Goal: Task Accomplishment & Management: Manage account settings

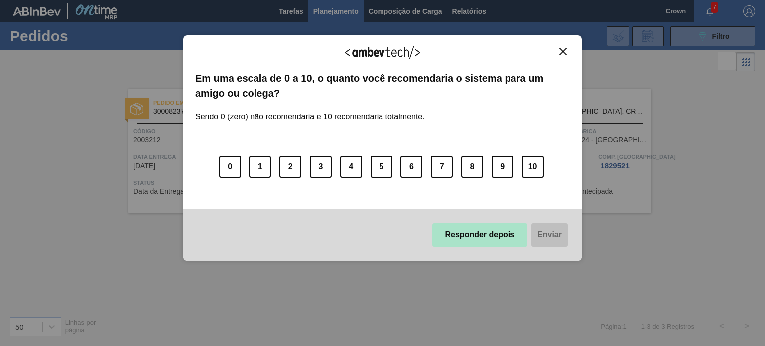
click at [509, 241] on button "Responder depois" at bounding box center [480, 235] width 96 height 24
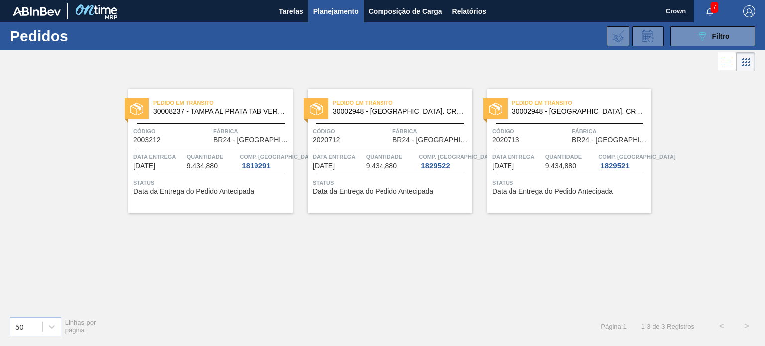
click at [446, 249] on div "Pedido em Trânsito 30008237 - TAMPA AL PRATA TAB VERM AUTO ISE Código 2003212 F…" at bounding box center [382, 191] width 765 height 234
click at [446, 189] on div "Status Data da Entrega do Pedido Antecipada" at bounding box center [391, 186] width 157 height 16
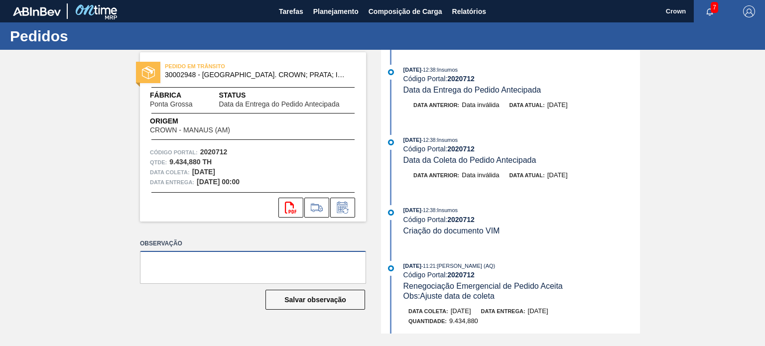
click at [231, 270] on textarea at bounding box center [253, 267] width 226 height 33
click at [356, 207] on div "svg{fill:#ff0000}" at bounding box center [253, 208] width 226 height 20
click at [351, 213] on button at bounding box center [342, 208] width 25 height 20
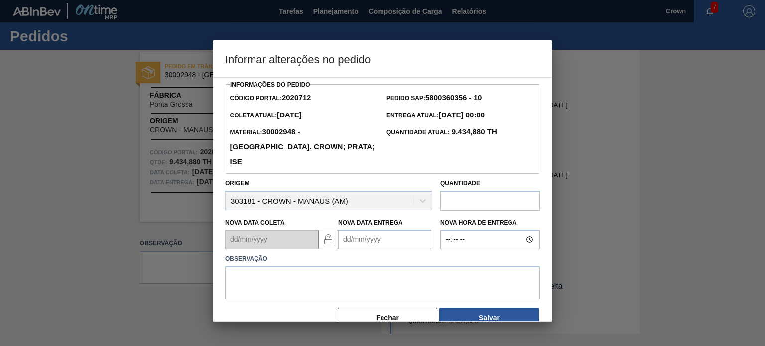
click at [356, 230] on Entrega2020712 "Nova Data Entrega" at bounding box center [384, 240] width 93 height 20
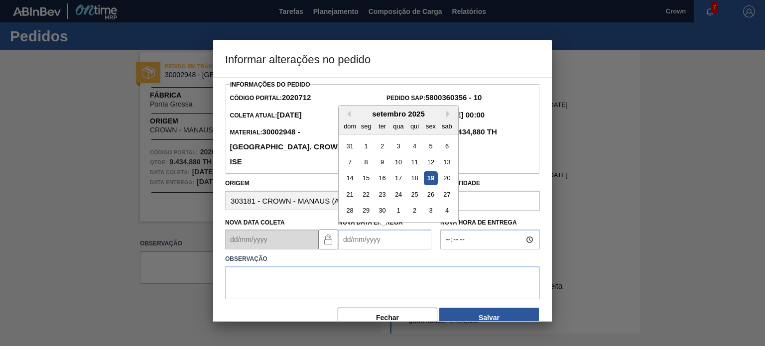
click at [448, 120] on div "sab" at bounding box center [446, 126] width 13 height 13
click at [448, 111] on button "Next Month" at bounding box center [449, 114] width 7 height 7
click at [417, 155] on div "9" at bounding box center [414, 161] width 13 height 13
type Entrega2020712 "[DATE]"
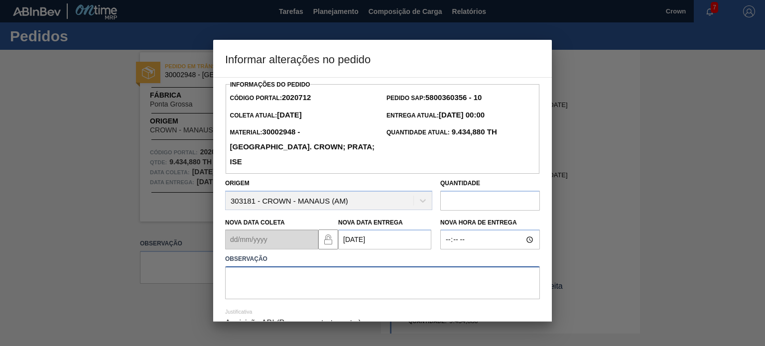
click at [345, 266] on textarea at bounding box center [382, 282] width 315 height 33
type textarea "a"
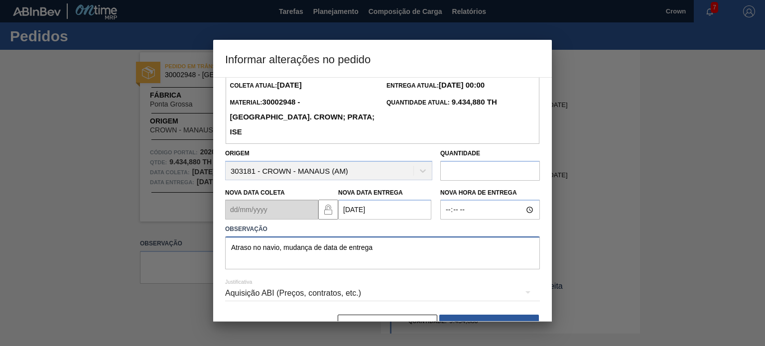
scroll to position [42, 0]
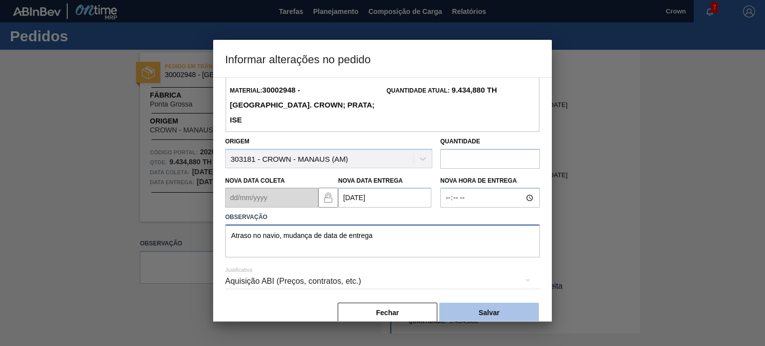
type textarea "Atraso no navio, mudança de data de entrega"
click at [475, 303] on button "Salvar" at bounding box center [489, 313] width 100 height 20
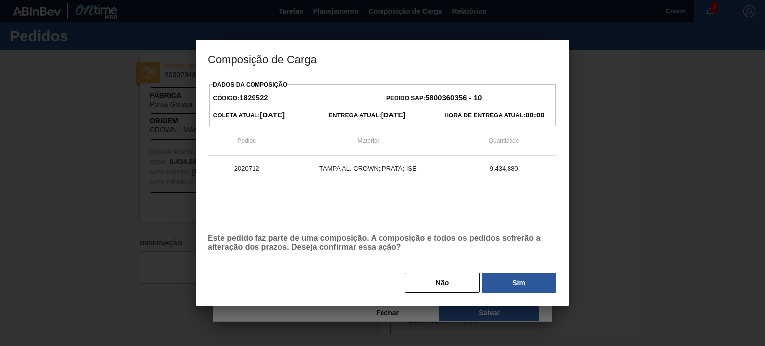
click at [531, 276] on button "Sim" at bounding box center [519, 283] width 75 height 20
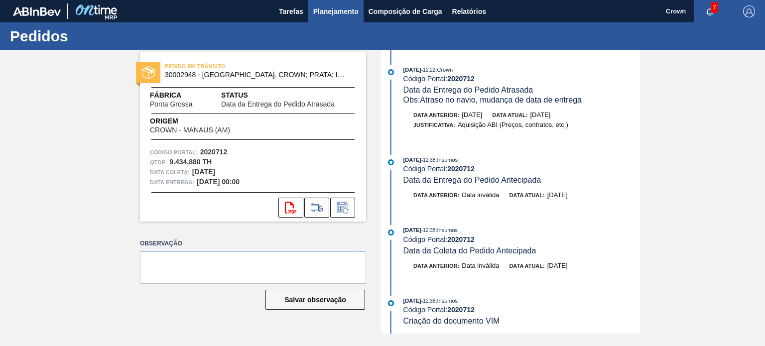
click at [344, 6] on span "Planejamento" at bounding box center [335, 11] width 45 height 12
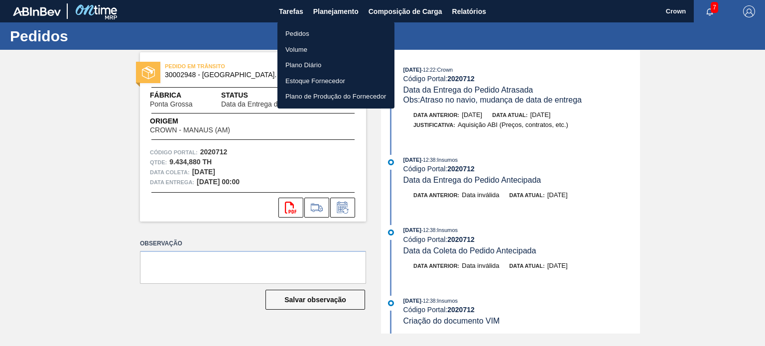
drag, startPoint x: 341, startPoint y: 35, endPoint x: 311, endPoint y: 5, distance: 42.3
click at [341, 35] on li "Pedidos" at bounding box center [335, 34] width 117 height 16
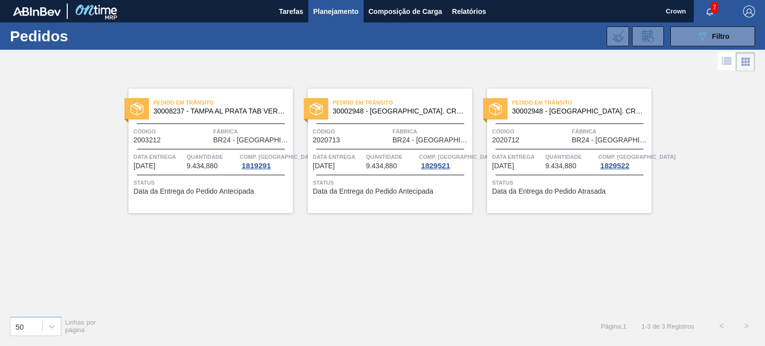
click at [538, 134] on span "Código" at bounding box center [530, 132] width 77 height 10
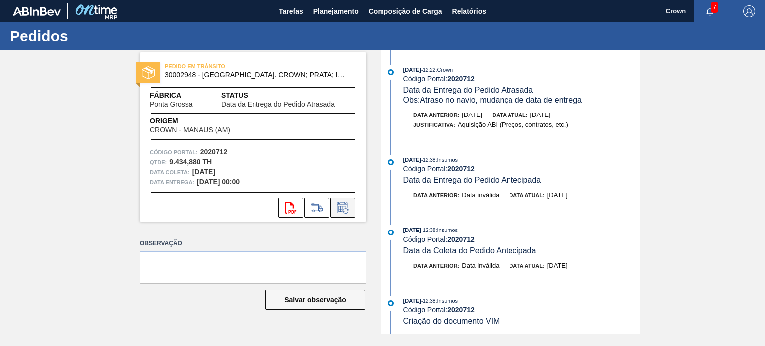
click at [341, 213] on icon at bounding box center [342, 207] width 10 height 11
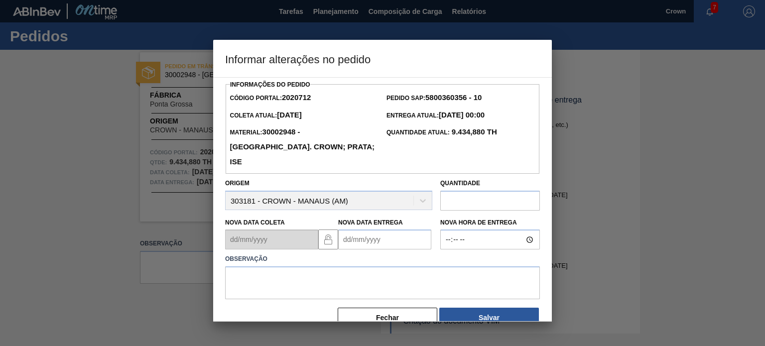
click at [396, 230] on Entrega2020712 "Nova Data Entrega" at bounding box center [384, 240] width 93 height 20
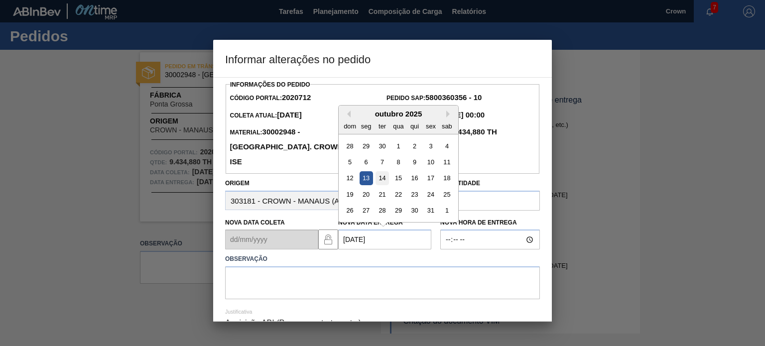
click at [381, 172] on div "14" at bounding box center [382, 178] width 13 height 13
type Entrega2020712 "[DATE]"
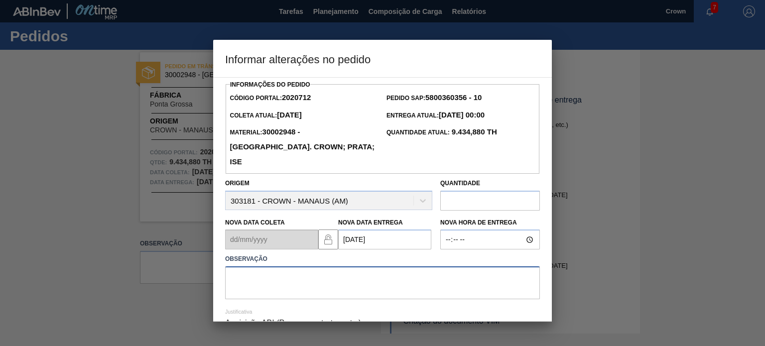
click at [331, 266] on textarea at bounding box center [382, 282] width 315 height 33
paste textarea "Atraso no navio, mudança de data de entrega"
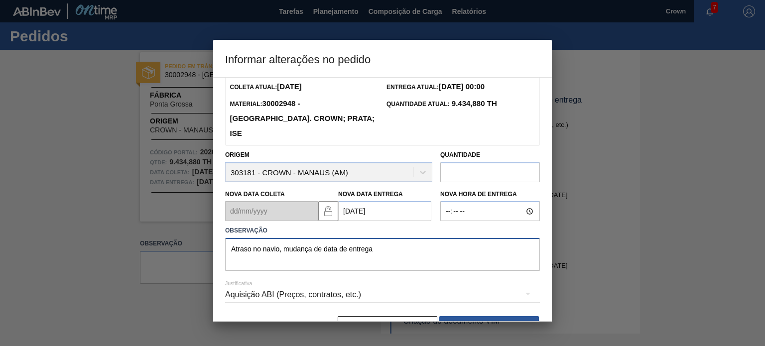
scroll to position [42, 0]
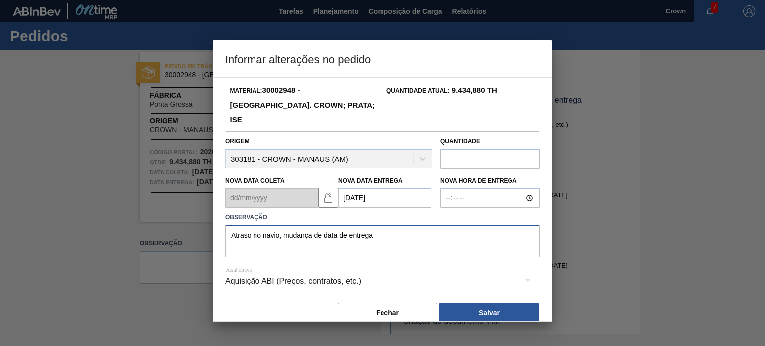
type textarea "Atraso no navio, mudança de data de entrega"
drag, startPoint x: 466, startPoint y: 287, endPoint x: 469, endPoint y: 292, distance: 5.6
click at [467, 302] on div "[PERSON_NAME]" at bounding box center [382, 313] width 315 height 22
click at [471, 303] on button "Salvar" at bounding box center [489, 313] width 100 height 20
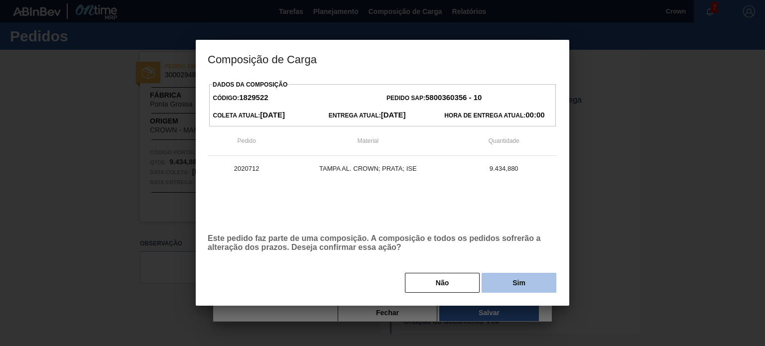
click at [514, 291] on button "Sim" at bounding box center [519, 283] width 75 height 20
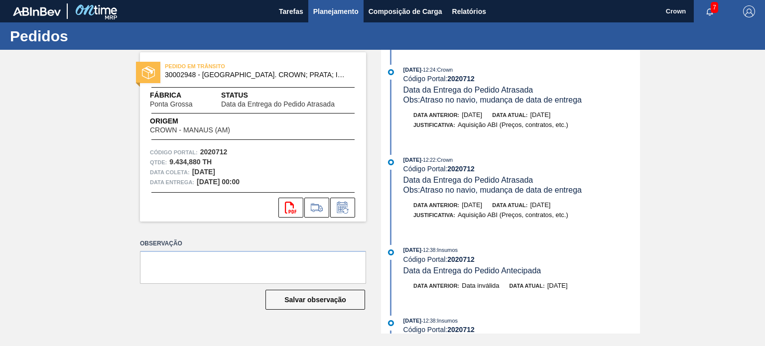
click at [343, 13] on span "Planejamento" at bounding box center [335, 11] width 45 height 12
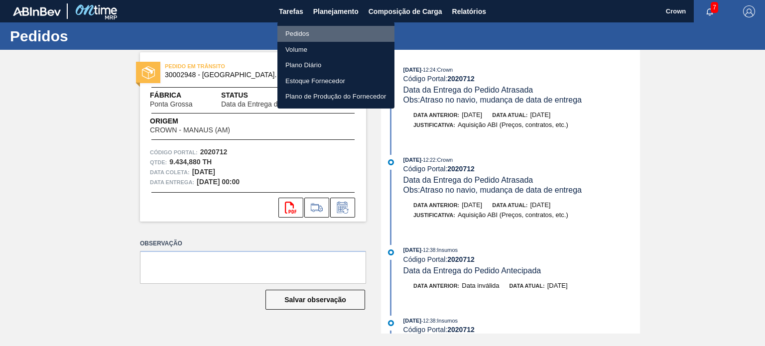
click at [314, 33] on li "Pedidos" at bounding box center [335, 34] width 117 height 16
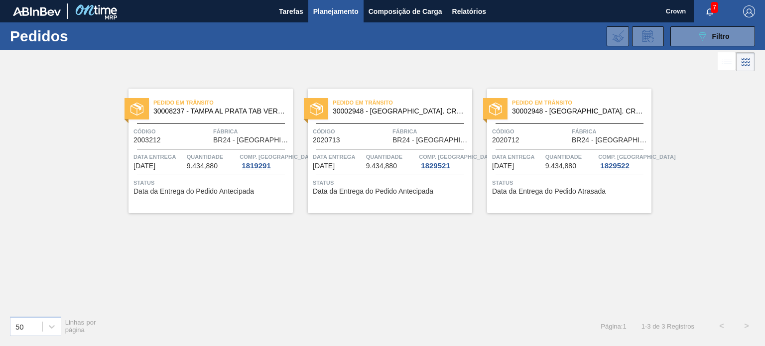
click at [422, 189] on span "Data da Entrega do Pedido Antecipada" at bounding box center [373, 191] width 121 height 7
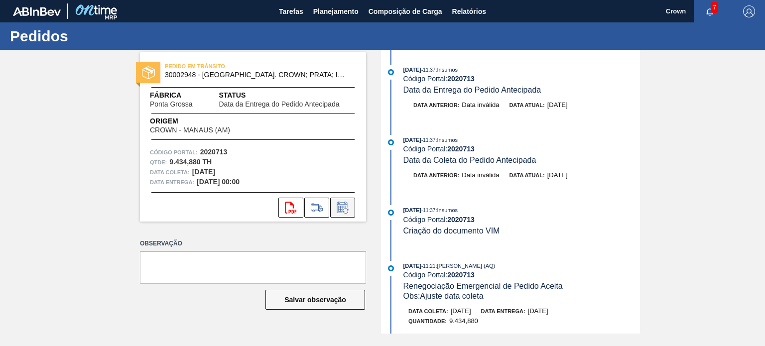
click at [339, 210] on icon at bounding box center [343, 208] width 16 height 12
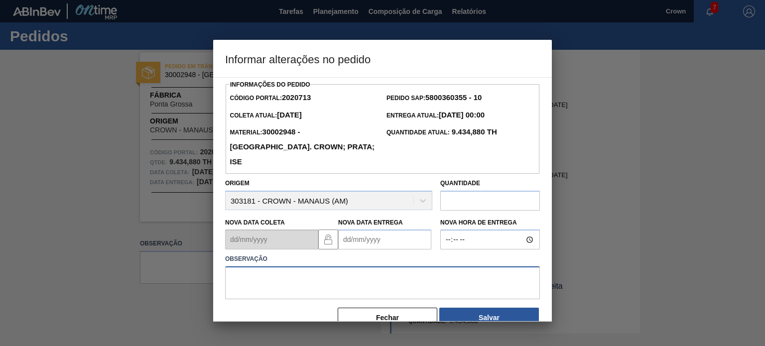
drag, startPoint x: 332, startPoint y: 253, endPoint x: 325, endPoint y: 260, distance: 10.6
click at [332, 266] on textarea at bounding box center [382, 282] width 315 height 33
paste textarea "Atraso no navio, mudança de data de entrega"
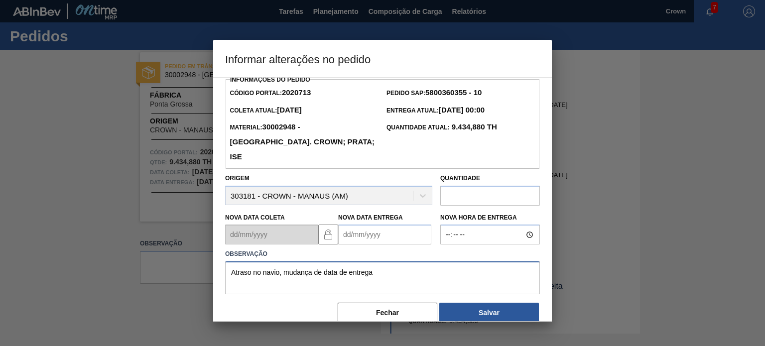
type textarea "Atraso no navio, mudança de data de entrega"
click at [466, 188] on input "text" at bounding box center [490, 196] width 100 height 20
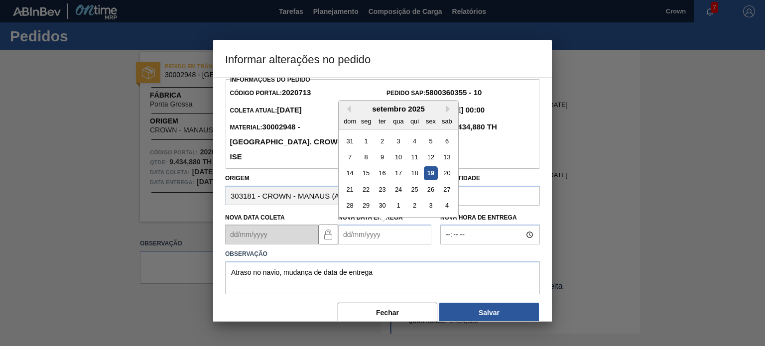
click at [383, 226] on Entrega2020713 "Nova Data Entrega" at bounding box center [384, 235] width 93 height 20
click at [450, 106] on button "Next Month" at bounding box center [449, 109] width 7 height 7
click at [370, 167] on div "13" at bounding box center [366, 173] width 13 height 13
type Entrega2020713 "[DATE]"
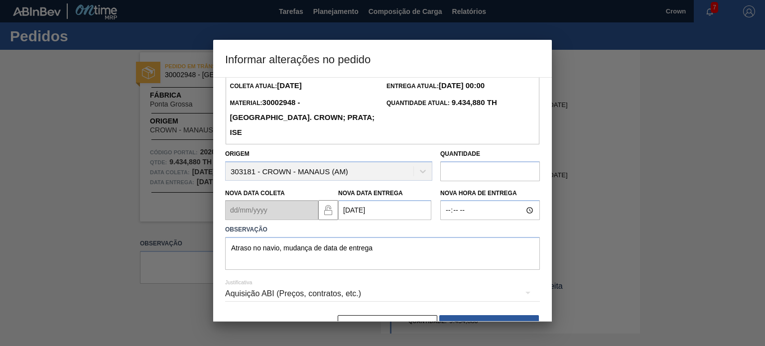
scroll to position [42, 0]
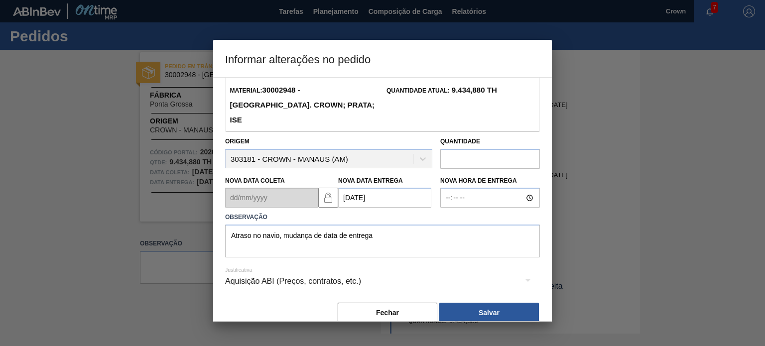
click at [348, 267] on div "Aquisição ABI (Preços, contratos, etc.)" at bounding box center [382, 281] width 315 height 28
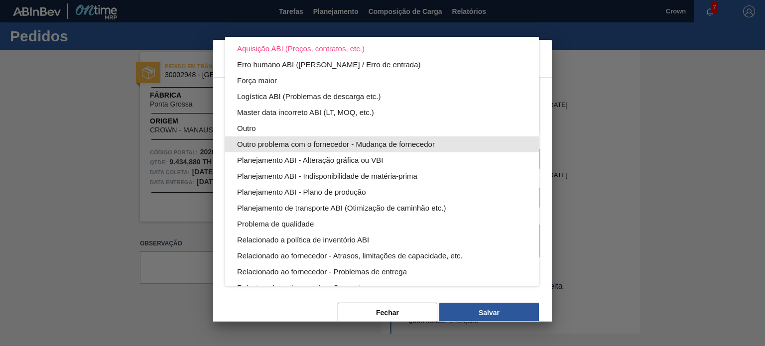
scroll to position [0, 0]
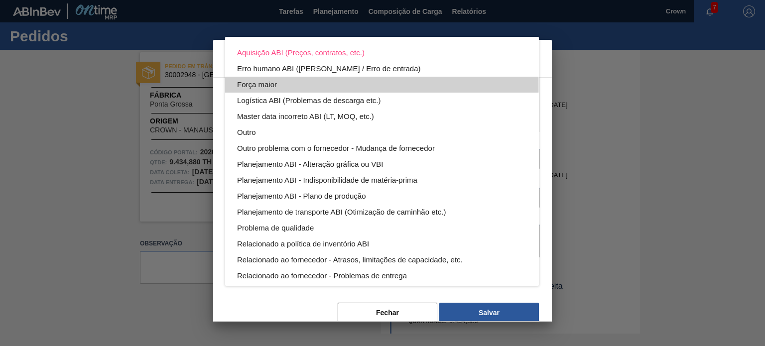
click at [300, 89] on div "Força maior" at bounding box center [382, 85] width 290 height 16
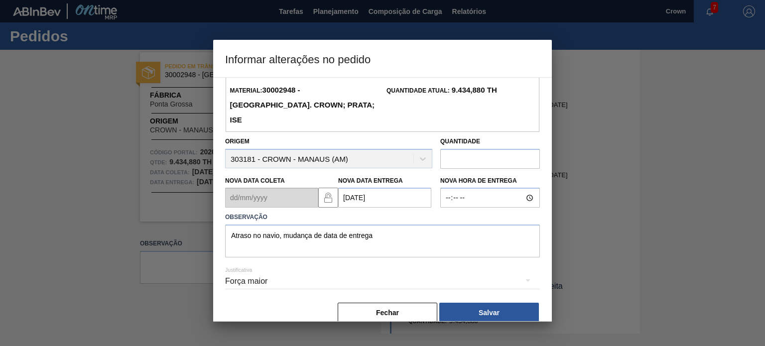
click at [398, 267] on div "Força maior" at bounding box center [382, 281] width 315 height 28
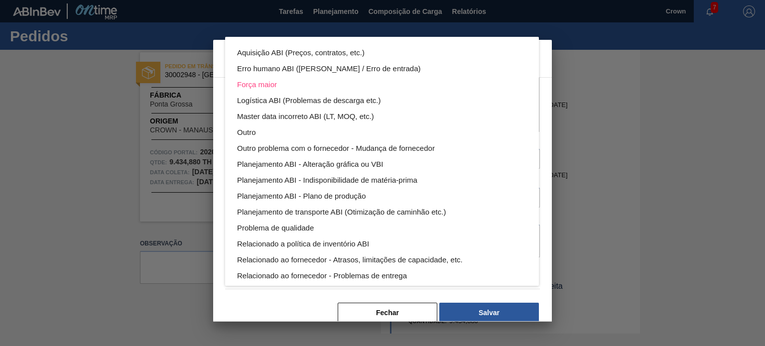
scroll to position [54, 0]
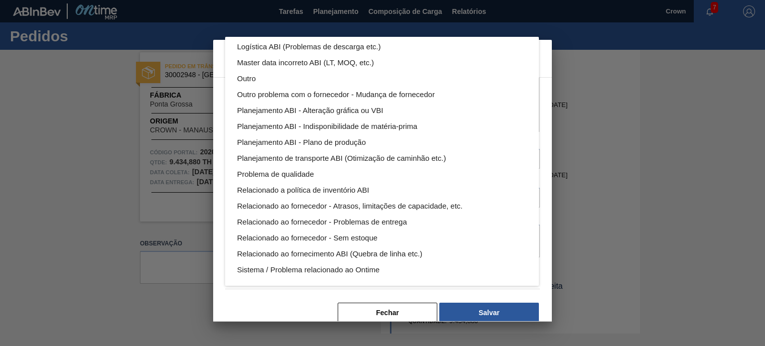
click at [286, 309] on div "Aquisição ABI (Preços, contratos, etc.) Erro humano ABI (Cálculo / Erro de entr…" at bounding box center [382, 173] width 765 height 346
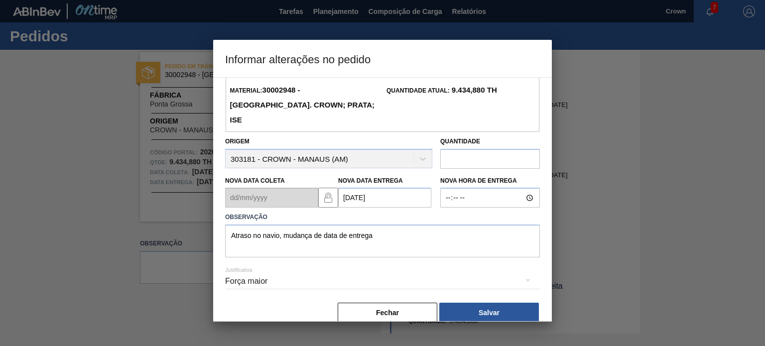
click at [333, 273] on div "Força maior" at bounding box center [382, 281] width 315 height 28
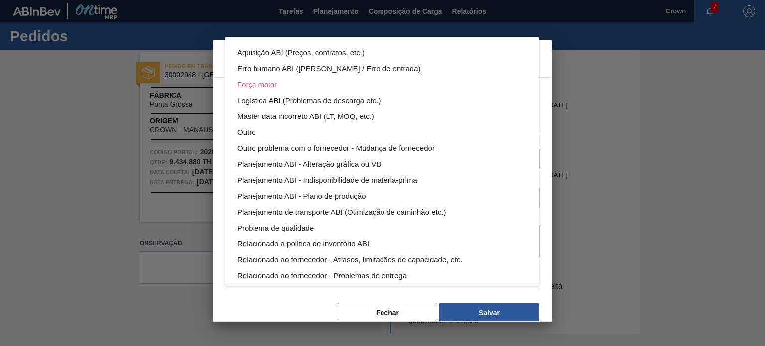
scroll to position [24, 0]
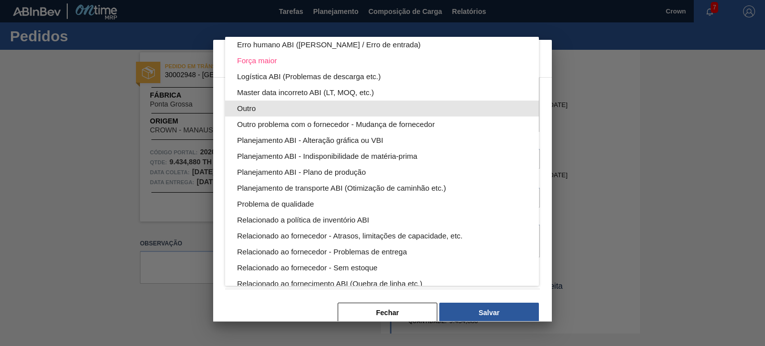
click at [323, 112] on div "Outro" at bounding box center [382, 109] width 290 height 16
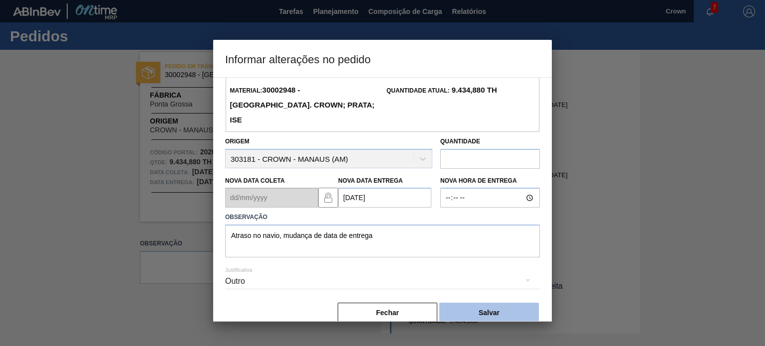
click at [456, 303] on button "Salvar" at bounding box center [489, 313] width 100 height 20
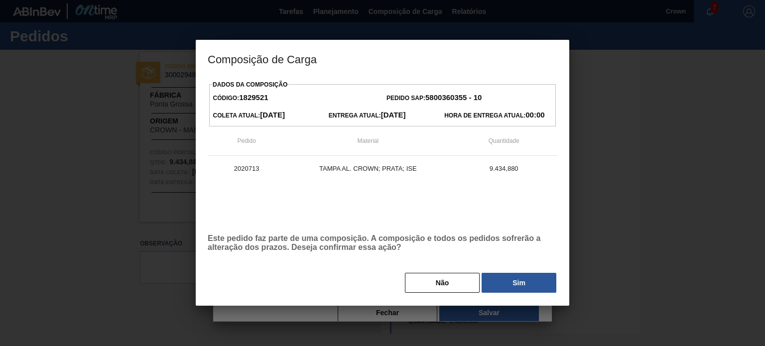
click at [506, 272] on div "Dados da Composição Código: 1829521 Pedido SAP: 5800360355 - 10 Coleta Atual: […" at bounding box center [383, 186] width 350 height 216
click at [512, 280] on button "Sim" at bounding box center [519, 283] width 75 height 20
